Goal: Task Accomplishment & Management: Use online tool/utility

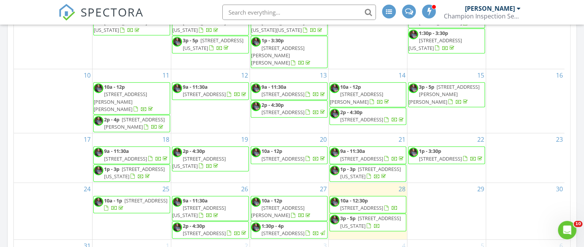
scroll to position [49, 0]
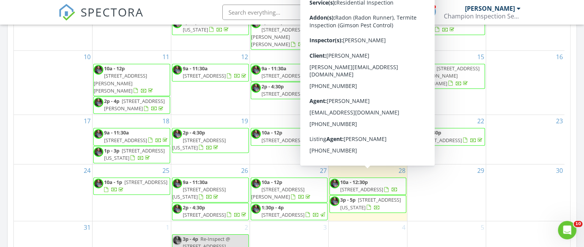
click at [361, 186] on span "2101 Hillview Rd, Liberty 64068" at bounding box center [361, 189] width 43 height 7
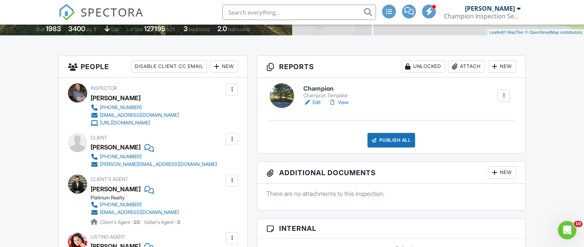
scroll to position [192, 0]
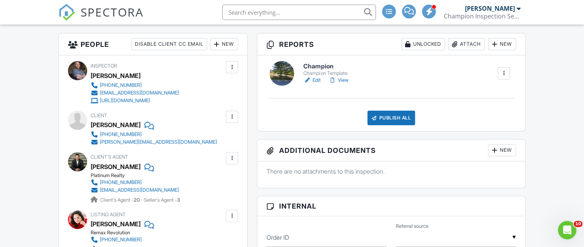
click at [323, 66] on h6 "Champion" at bounding box center [327, 66] width 48 height 7
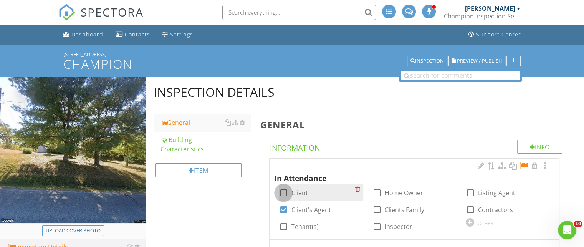
click at [280, 193] on div at bounding box center [283, 192] width 13 height 13
checkbox input "true"
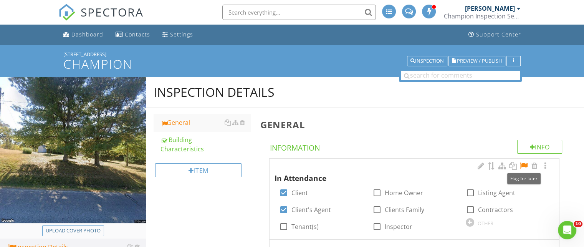
click at [523, 166] on div at bounding box center [523, 166] width 9 height 8
click at [83, 229] on div "Upload cover photo" at bounding box center [73, 231] width 55 height 8
type input "C:\fakepath\2025-7-28-1.jpg"
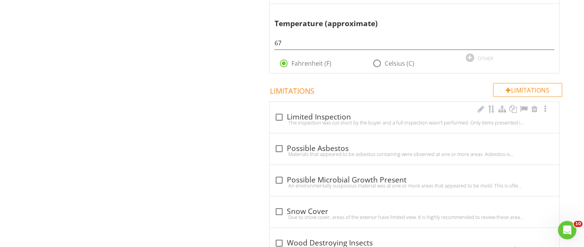
scroll to position [538, 0]
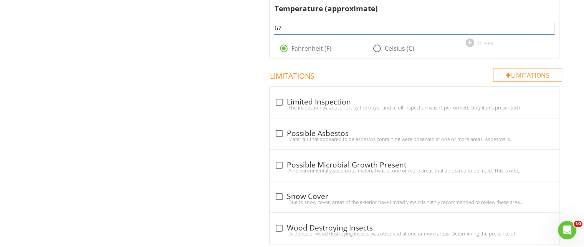
drag, startPoint x: 295, startPoint y: 24, endPoint x: 265, endPoint y: 26, distance: 30.0
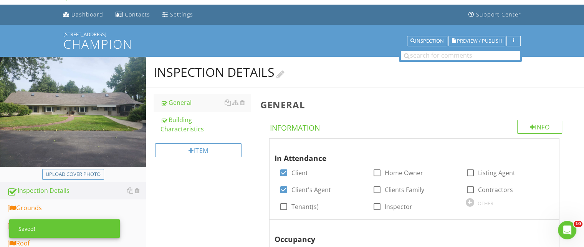
scroll to position [0, 0]
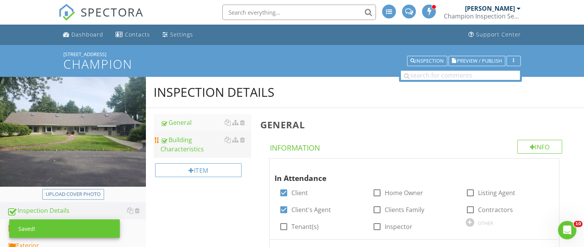
type input "77"
click at [175, 141] on div "Building Characteristics" at bounding box center [206, 144] width 90 height 18
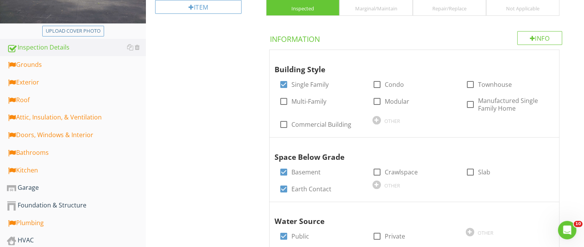
scroll to position [64, 0]
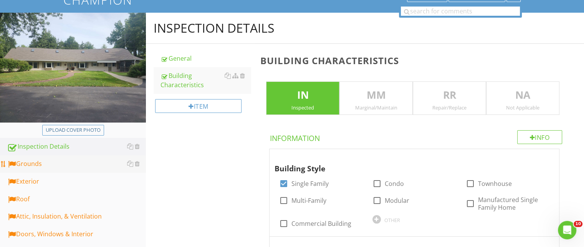
click at [40, 166] on div "Grounds" at bounding box center [76, 164] width 139 height 10
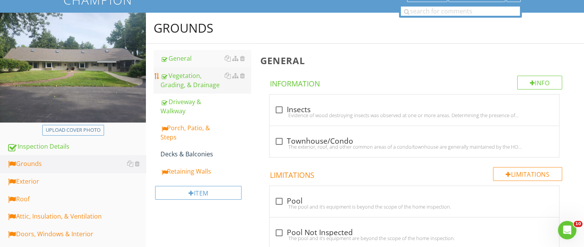
click at [193, 78] on div "Vegetation, Grading, & Drainage" at bounding box center [206, 80] width 90 height 18
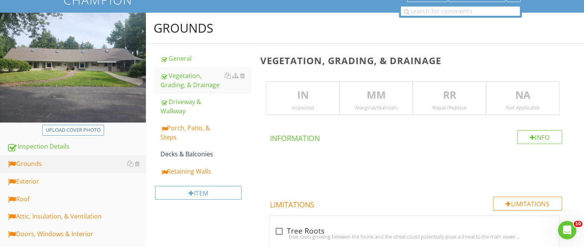
click at [371, 101] on p "MM" at bounding box center [376, 95] width 73 height 15
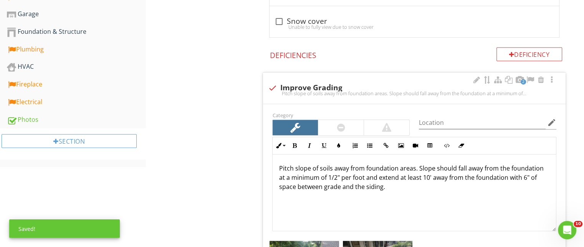
scroll to position [448, 0]
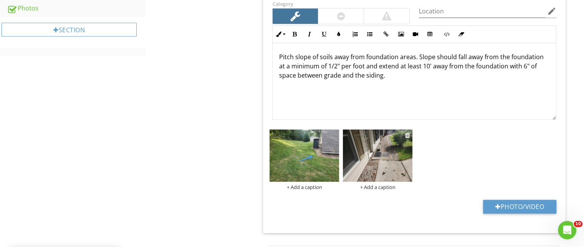
click at [373, 148] on img at bounding box center [378, 155] width 70 height 52
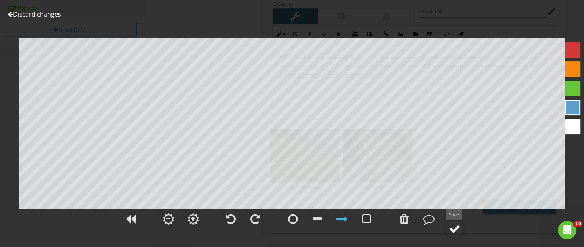
click at [449, 226] on circle at bounding box center [455, 229] width 20 height 20
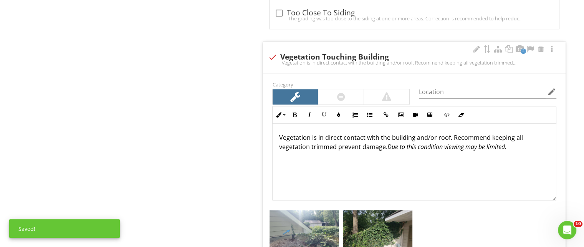
scroll to position [794, 0]
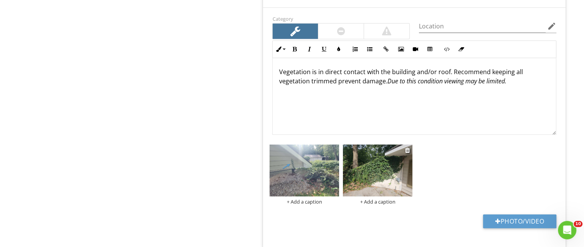
click at [383, 169] on img at bounding box center [378, 170] width 70 height 52
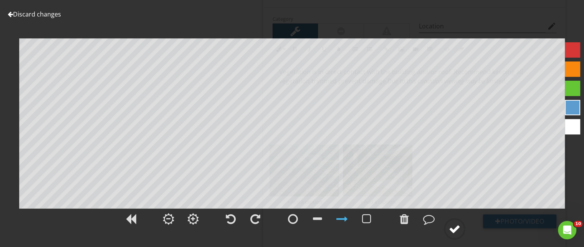
click at [456, 228] on div at bounding box center [455, 229] width 12 height 12
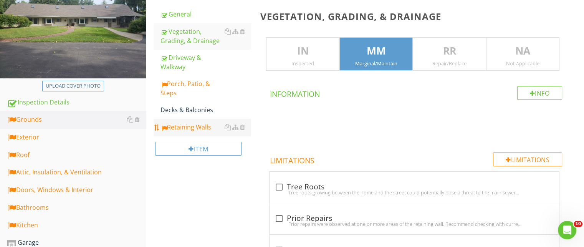
scroll to position [97, 0]
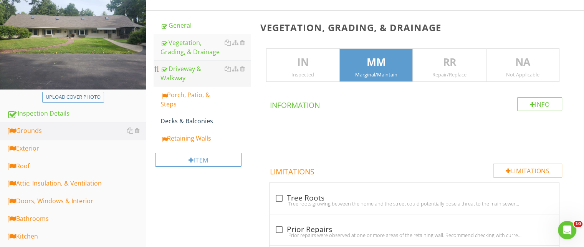
click at [181, 73] on div "Driveway & Walkway" at bounding box center [206, 73] width 90 height 18
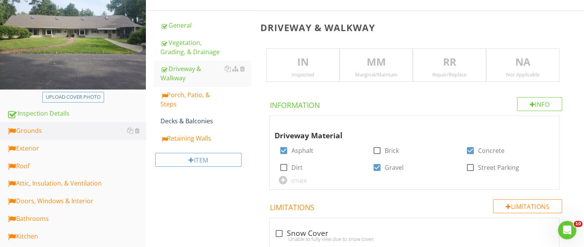
click at [400, 62] on p "MM" at bounding box center [376, 62] width 73 height 15
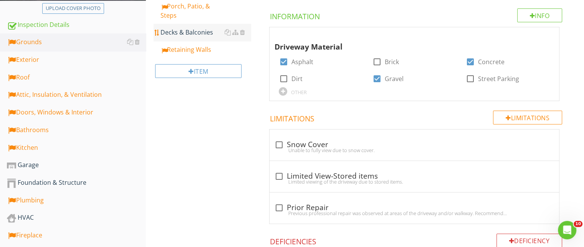
scroll to position [107, 0]
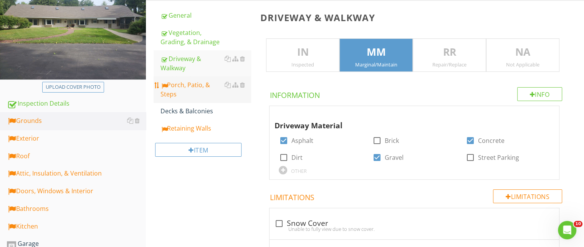
click at [175, 86] on div "Porch, Patio, & Steps" at bounding box center [206, 89] width 90 height 18
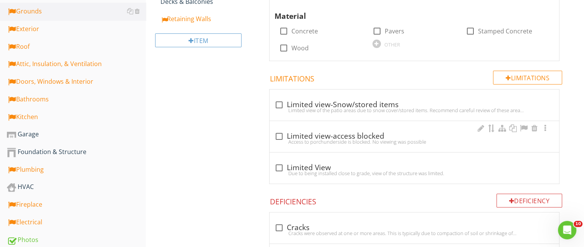
scroll to position [107, 0]
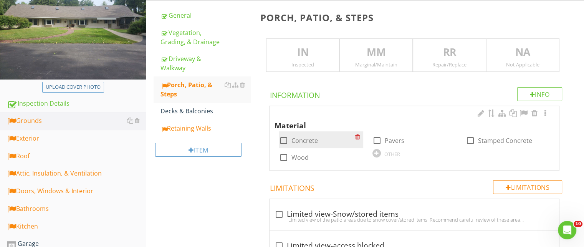
click at [289, 139] on div at bounding box center [283, 140] width 13 height 13
checkbox input "true"
click at [393, 151] on div "OTHER" at bounding box center [393, 154] width 16 height 6
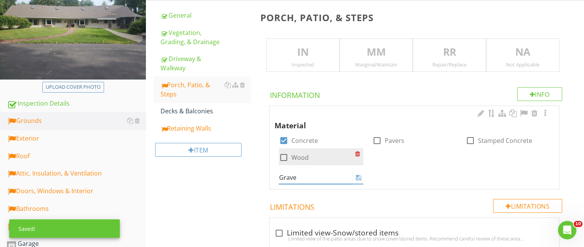
type input "Gravel"
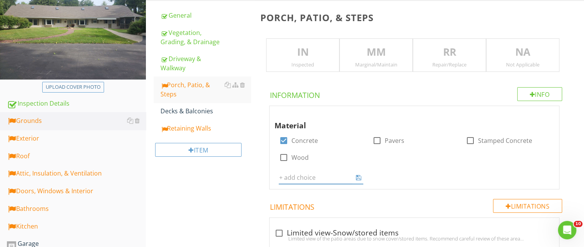
click at [364, 51] on p "MM" at bounding box center [376, 52] width 73 height 15
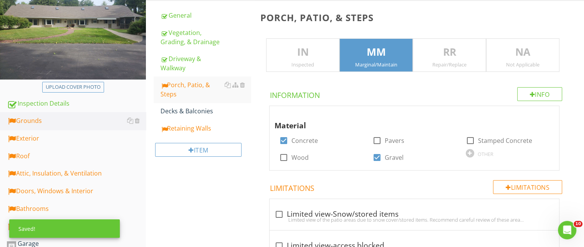
click at [439, 62] on div "Repair/Replace" at bounding box center [449, 64] width 73 height 6
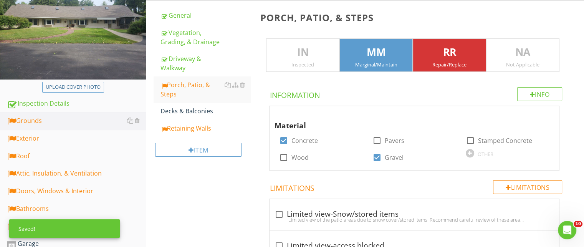
click at [386, 53] on p "MM" at bounding box center [376, 52] width 73 height 15
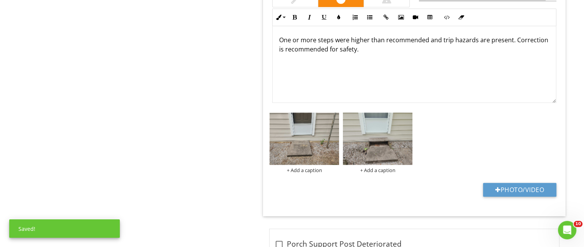
scroll to position [722, 0]
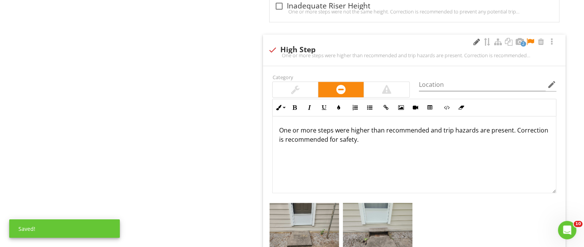
click at [474, 40] on div at bounding box center [476, 42] width 9 height 8
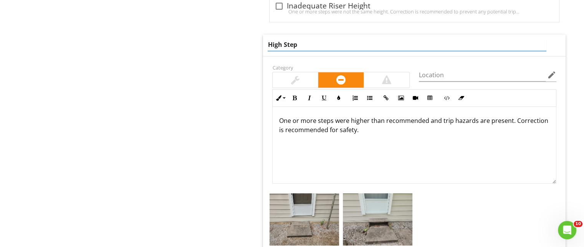
click at [280, 43] on input "High Step" at bounding box center [407, 44] width 279 height 13
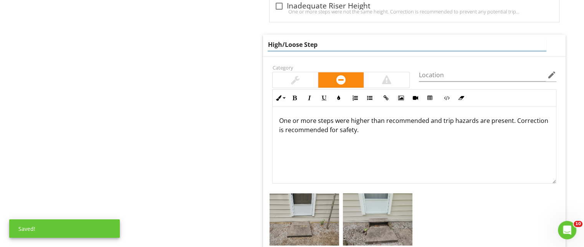
click at [318, 41] on input "High/Loose Step" at bounding box center [407, 44] width 279 height 13
type input "High/Loose Steps"
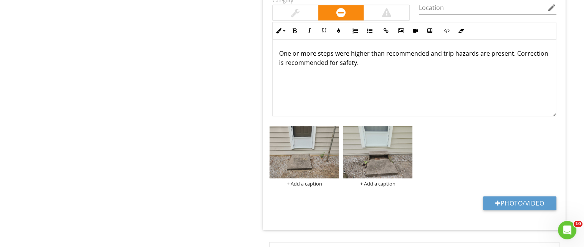
scroll to position [808, 0]
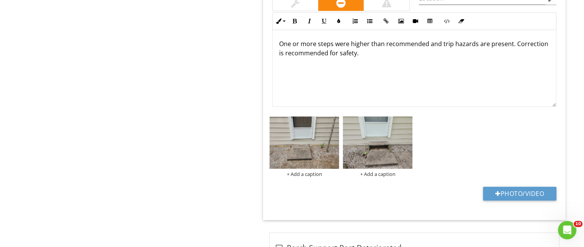
click at [511, 43] on p "One or more steps were higher than recommended and trip hazards are present. Co…" at bounding box center [414, 48] width 271 height 18
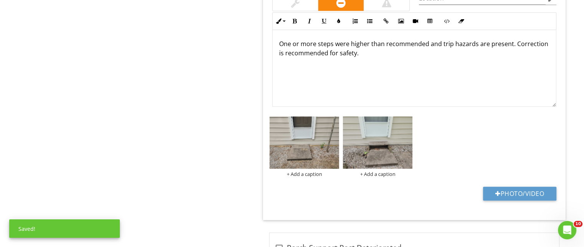
click at [546, 43] on div "One or more steps were higher than recommended and trip hazards are present. Co…" at bounding box center [415, 68] width 284 height 77
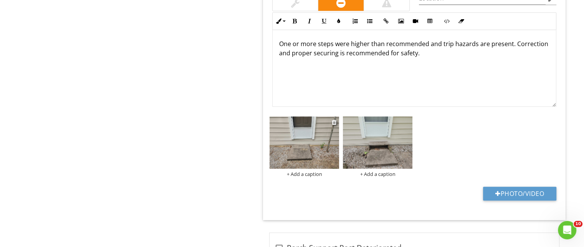
click at [295, 136] on img at bounding box center [305, 142] width 70 height 52
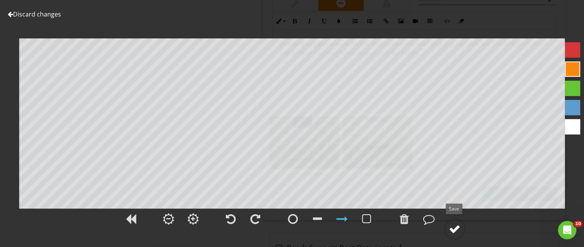
click at [458, 230] on div at bounding box center [455, 229] width 12 height 12
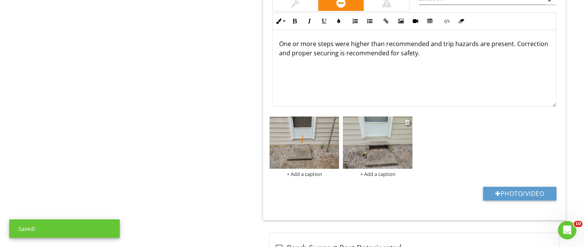
click at [398, 135] on img at bounding box center [378, 142] width 70 height 52
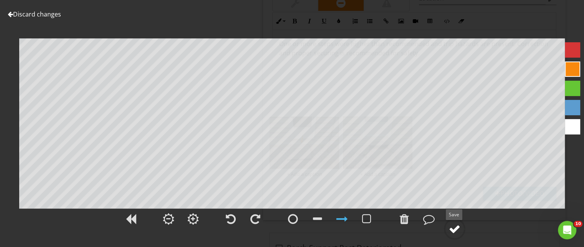
click at [457, 231] on div at bounding box center [455, 229] width 12 height 12
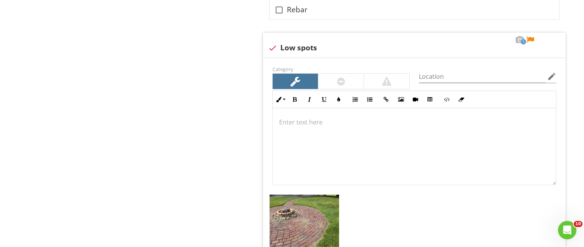
scroll to position [1945, 0]
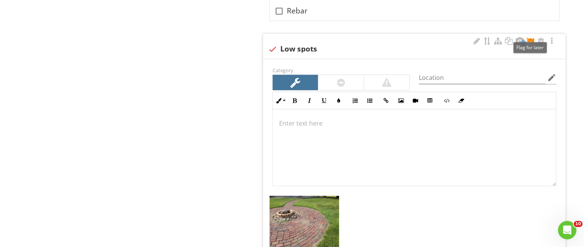
click at [530, 37] on div at bounding box center [530, 41] width 9 height 8
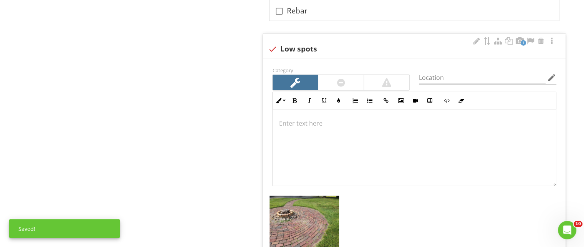
click at [362, 127] on div at bounding box center [415, 147] width 284 height 77
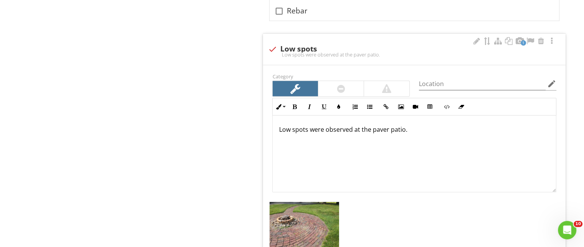
scroll to position [1952, 0]
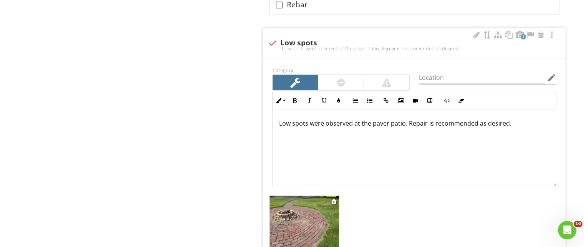
click at [303, 196] on img at bounding box center [305, 222] width 70 height 52
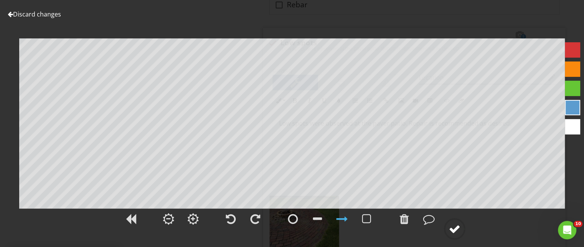
drag, startPoint x: 458, startPoint y: 225, endPoint x: 457, endPoint y: 221, distance: 4.3
click at [458, 226] on div at bounding box center [455, 229] width 12 height 12
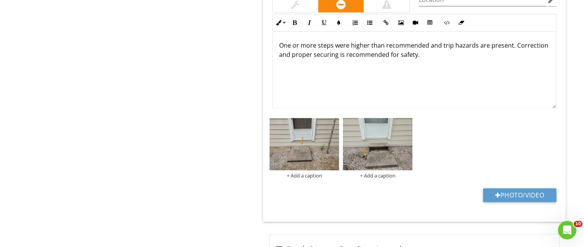
scroll to position [691, 0]
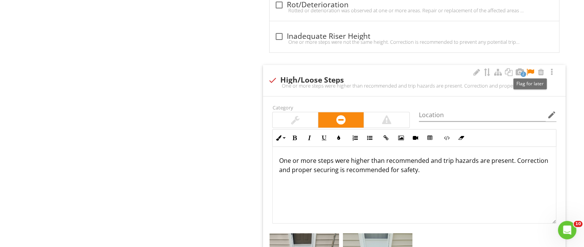
click at [530, 70] on div at bounding box center [530, 72] width 9 height 8
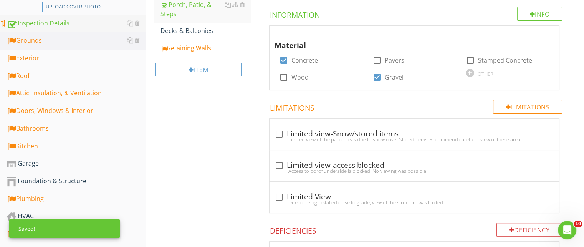
scroll to position [115, 0]
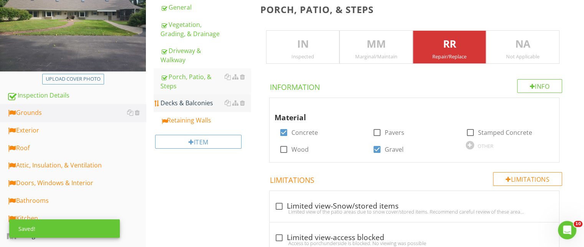
click at [186, 109] on link "Decks & Balconies" at bounding box center [206, 103] width 90 height 17
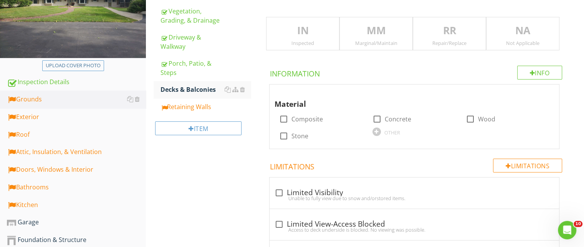
scroll to position [115, 0]
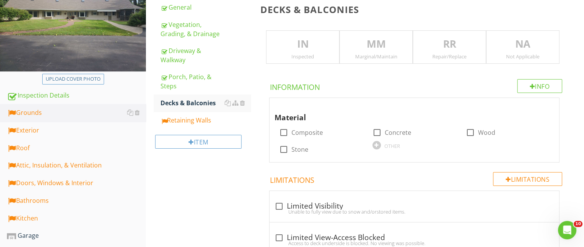
click at [391, 44] on p "MM" at bounding box center [376, 43] width 73 height 15
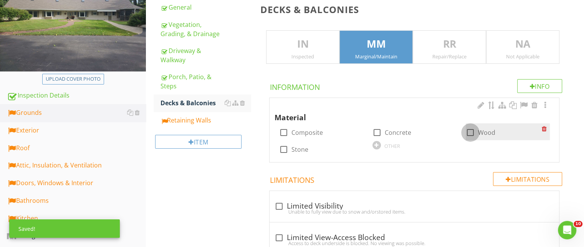
click at [468, 132] on div at bounding box center [470, 132] width 13 height 13
checkbox input "true"
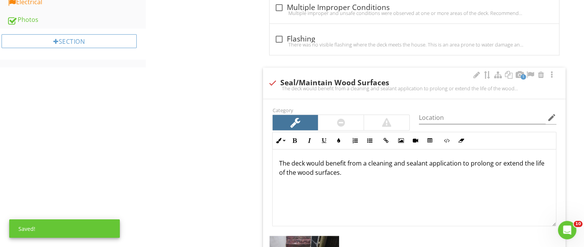
scroll to position [576, 0]
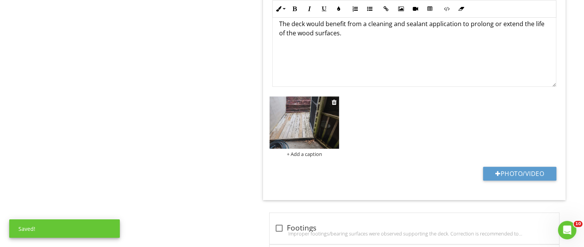
click at [318, 121] on img at bounding box center [305, 122] width 70 height 52
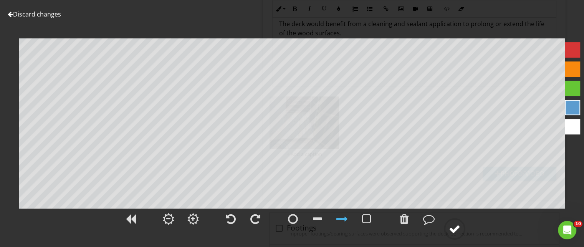
click at [458, 228] on div at bounding box center [455, 229] width 12 height 12
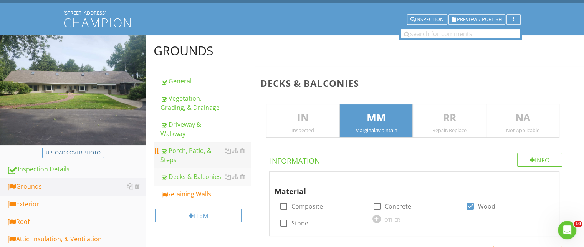
scroll to position [26, 0]
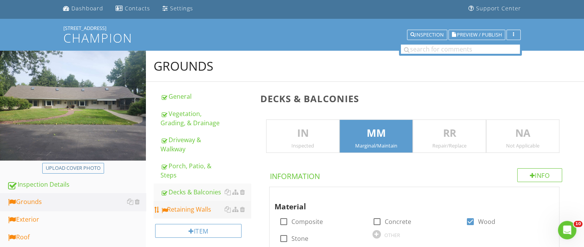
click at [181, 209] on div "Retaining Walls" at bounding box center [206, 209] width 90 height 9
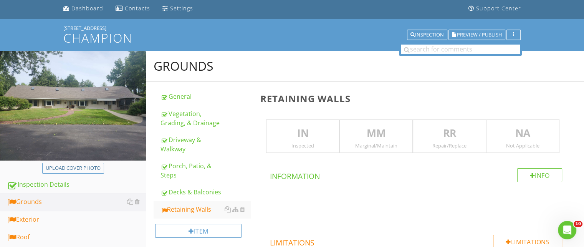
click at [395, 137] on p "MM" at bounding box center [376, 133] width 73 height 15
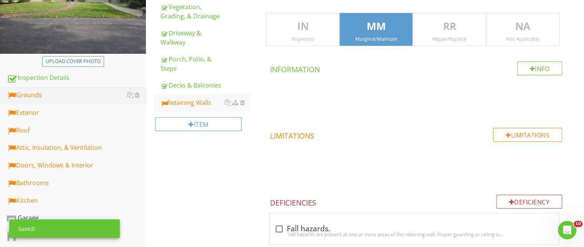
scroll to position [295, 0]
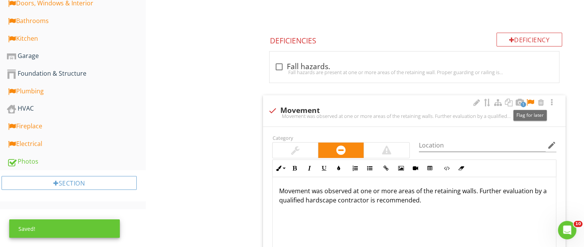
click at [532, 101] on div at bounding box center [530, 103] width 9 height 8
click at [292, 154] on div at bounding box center [295, 150] width 45 height 15
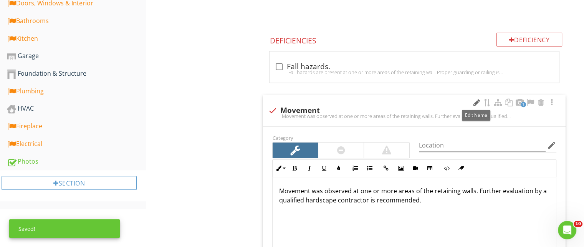
click at [476, 99] on div at bounding box center [476, 103] width 9 height 8
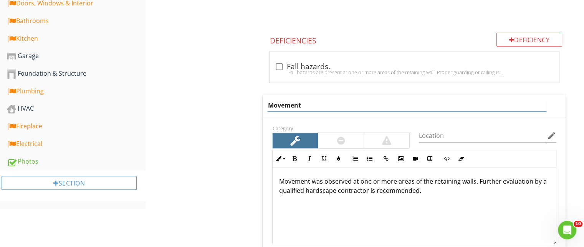
drag, startPoint x: 309, startPoint y: 101, endPoint x: 242, endPoint y: 108, distance: 66.8
type input "Improperly Constructed"
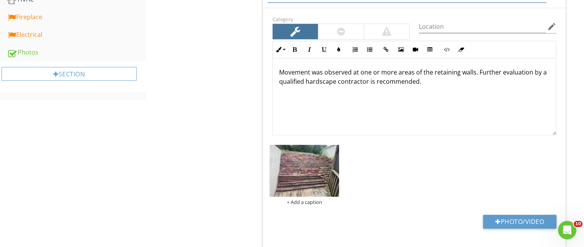
scroll to position [410, 0]
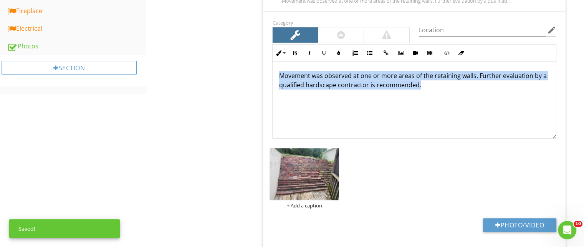
drag, startPoint x: 419, startPoint y: 81, endPoint x: 248, endPoint y: 71, distance: 171.3
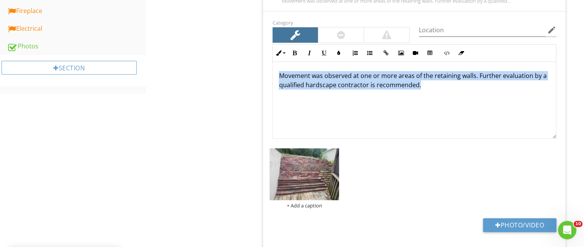
click at [449, 101] on div "Movement was observed at one or more areas of the retaining walls. Further eval…" at bounding box center [415, 100] width 284 height 77
click at [472, 77] on p "Movement was observed at one or more areas of the retaining walls. Further eval…" at bounding box center [414, 80] width 271 height 18
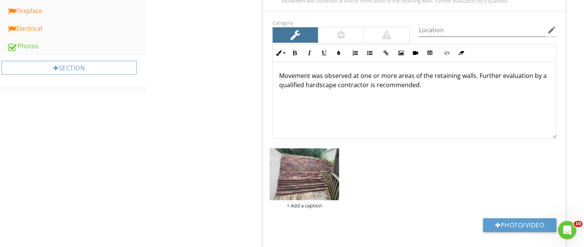
click at [472, 75] on p "Movement was observed at one or more areas of the retaining walls. Further eval…" at bounding box center [414, 80] width 271 height 18
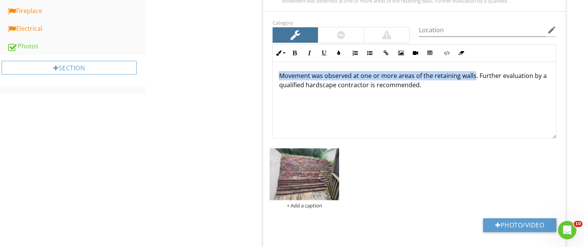
drag, startPoint x: 473, startPoint y: 75, endPoint x: 275, endPoint y: 69, distance: 197.6
click at [275, 69] on div "Movement was observed at one or more areas of the retaining walls. Further eval…" at bounding box center [415, 100] width 284 height 77
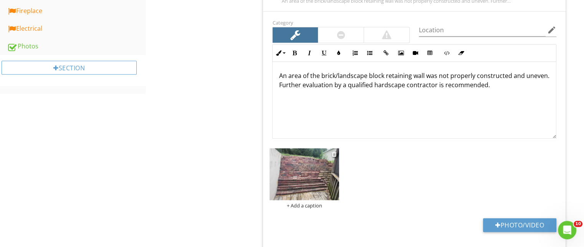
click at [298, 169] on img at bounding box center [305, 174] width 70 height 52
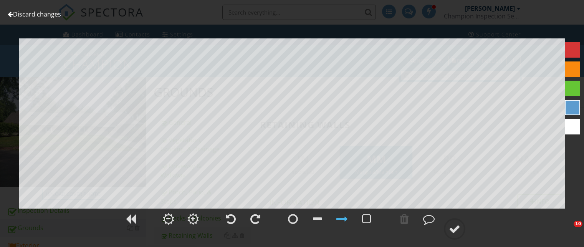
scroll to position [410, 0]
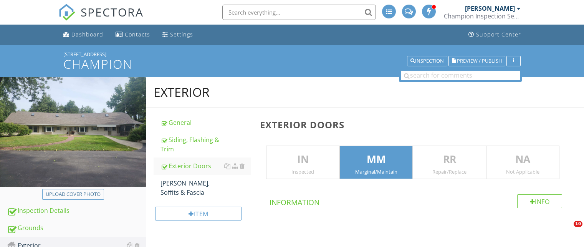
scroll to position [1301, 0]
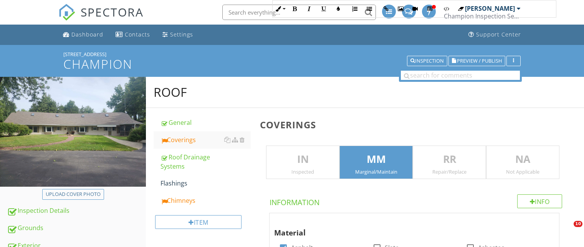
scroll to position [922, 0]
type input "Seams On Front ROof"
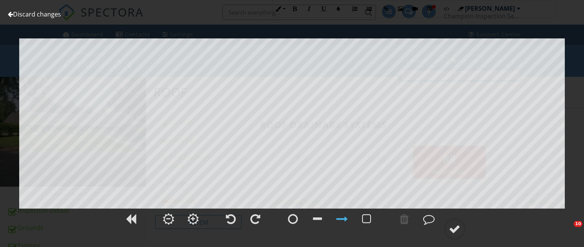
scroll to position [730, 0]
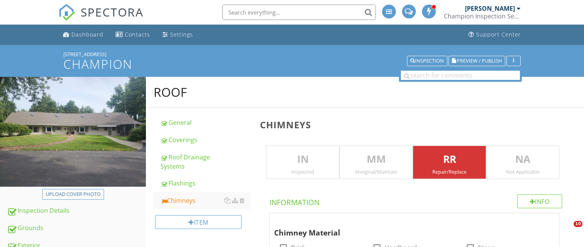
scroll to position [727, 0]
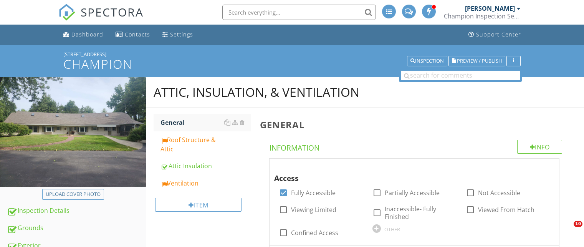
scroll to position [223, 0]
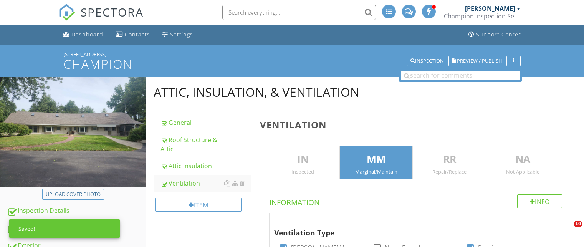
scroll to position [114, 0]
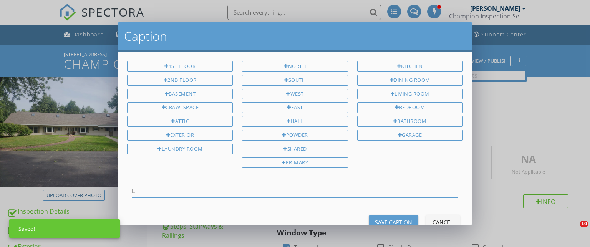
scroll to position [1213, 0]
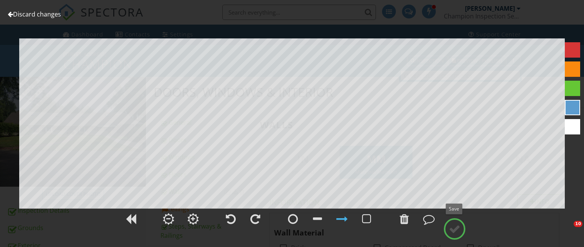
scroll to position [461, 0]
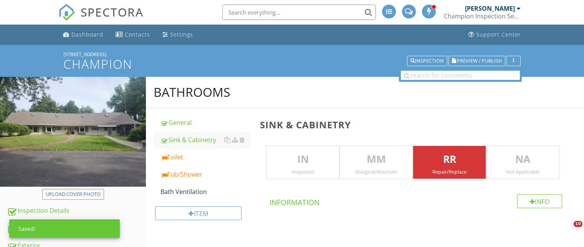
scroll to position [330, 0]
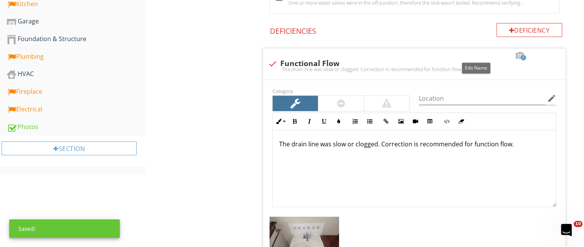
click at [476, 52] on div at bounding box center [476, 56] width 9 height 8
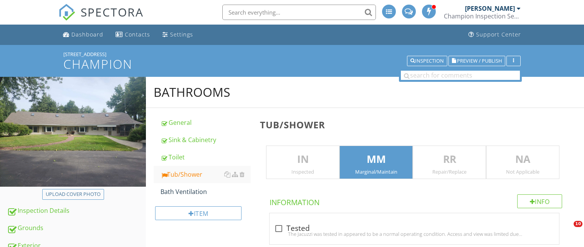
scroll to position [384, 0]
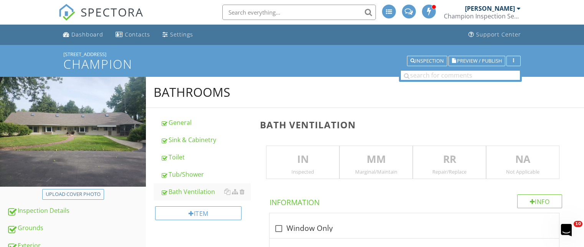
scroll to position [38, 0]
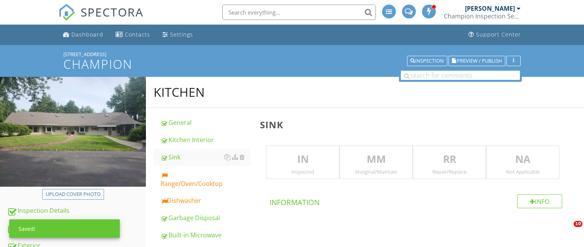
scroll to position [408, 0]
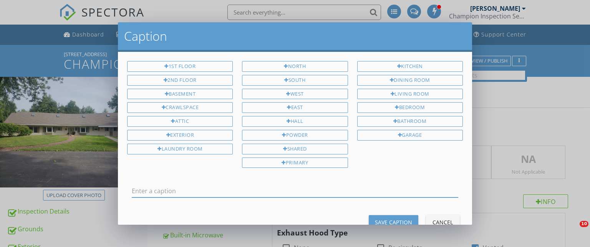
scroll to position [1366, 0]
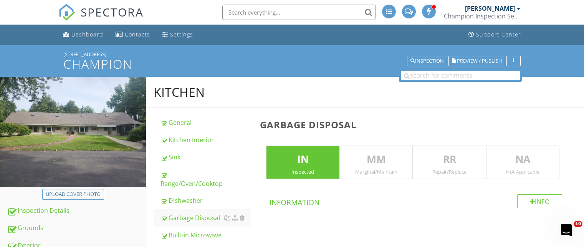
scroll to position [148, 0]
